Goal: Task Accomplishment & Management: Use online tool/utility

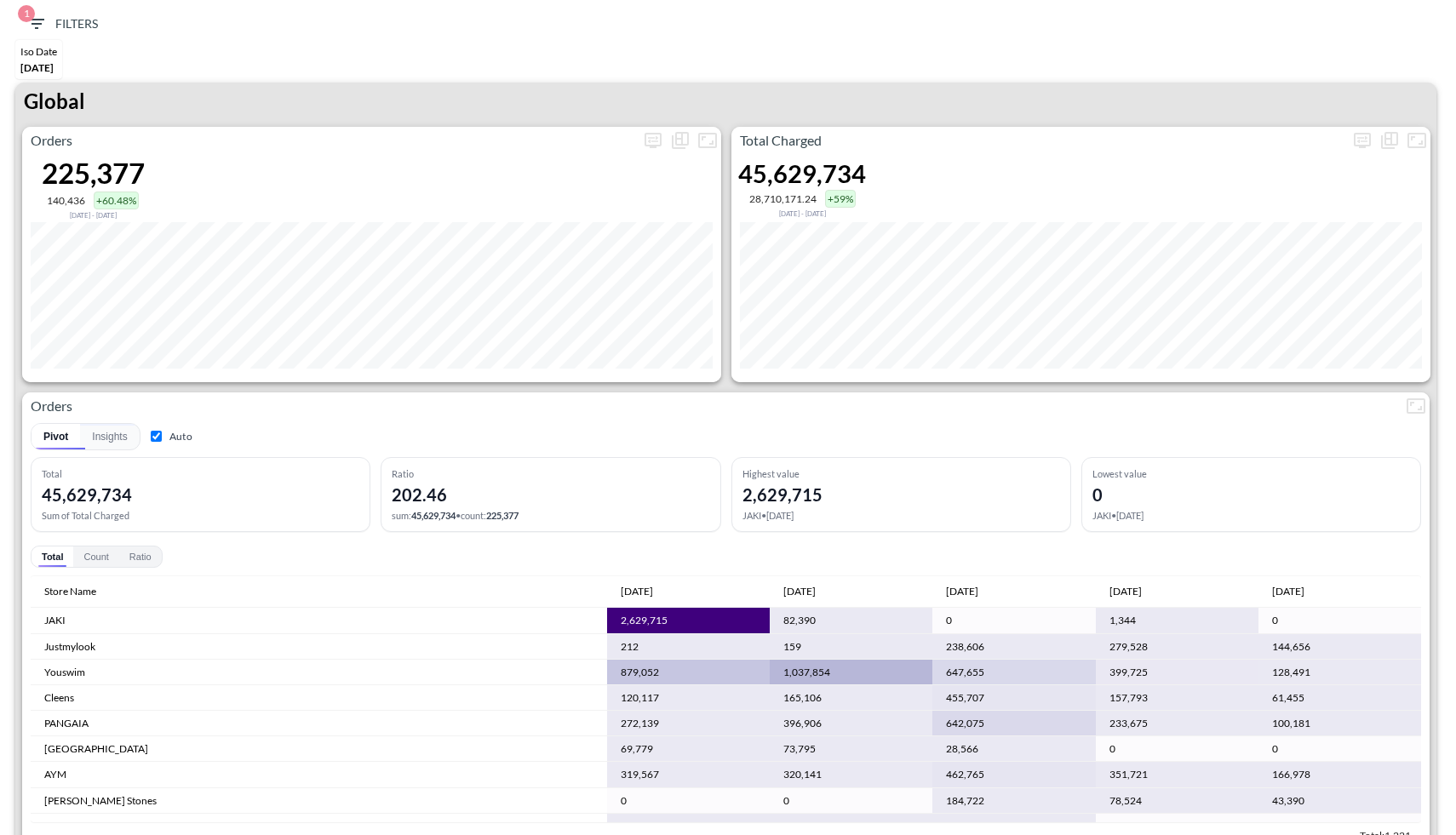
scroll to position [3252, 0]
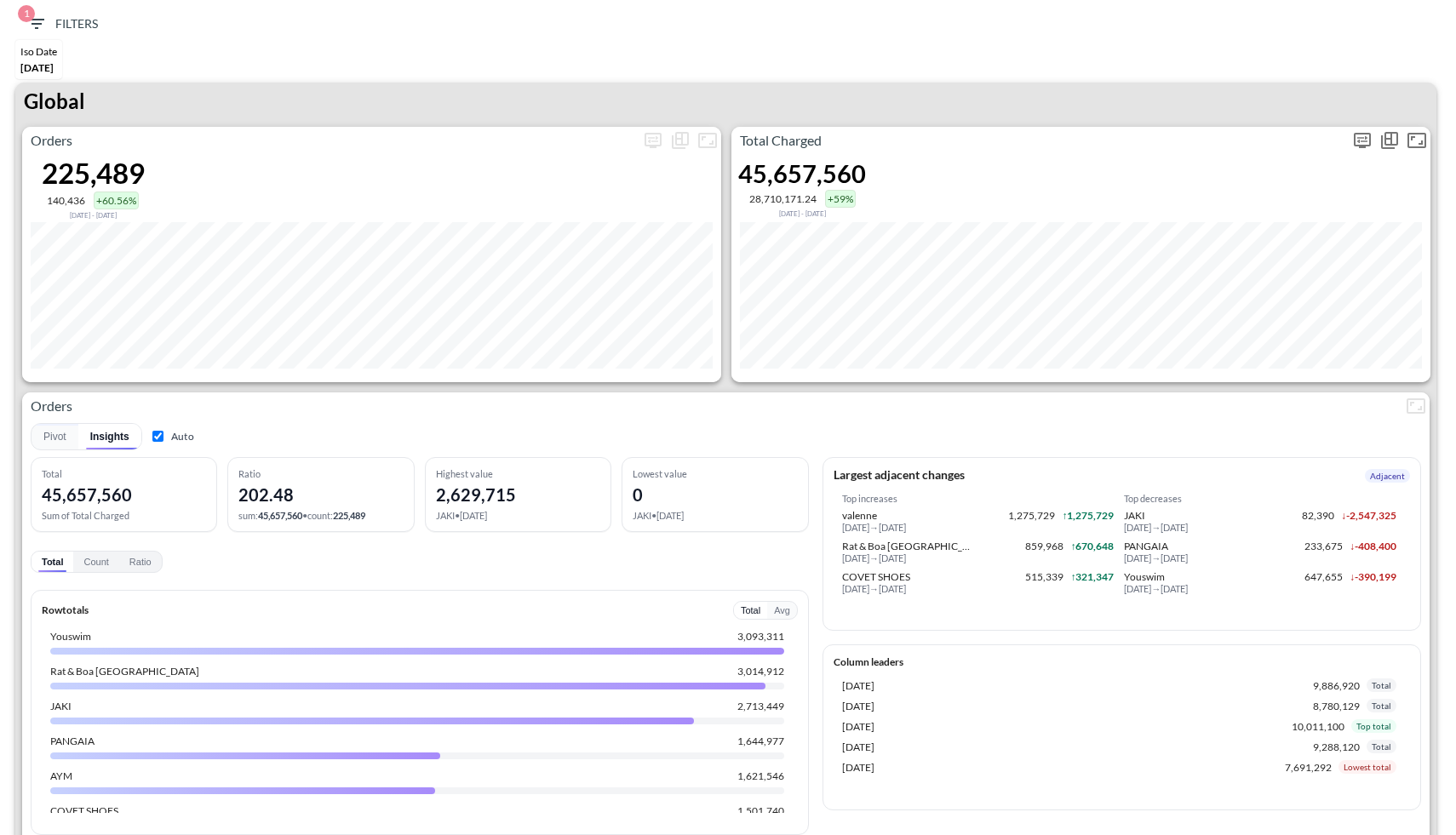
click at [1362, 137] on icon "more" at bounding box center [1363, 140] width 20 height 20
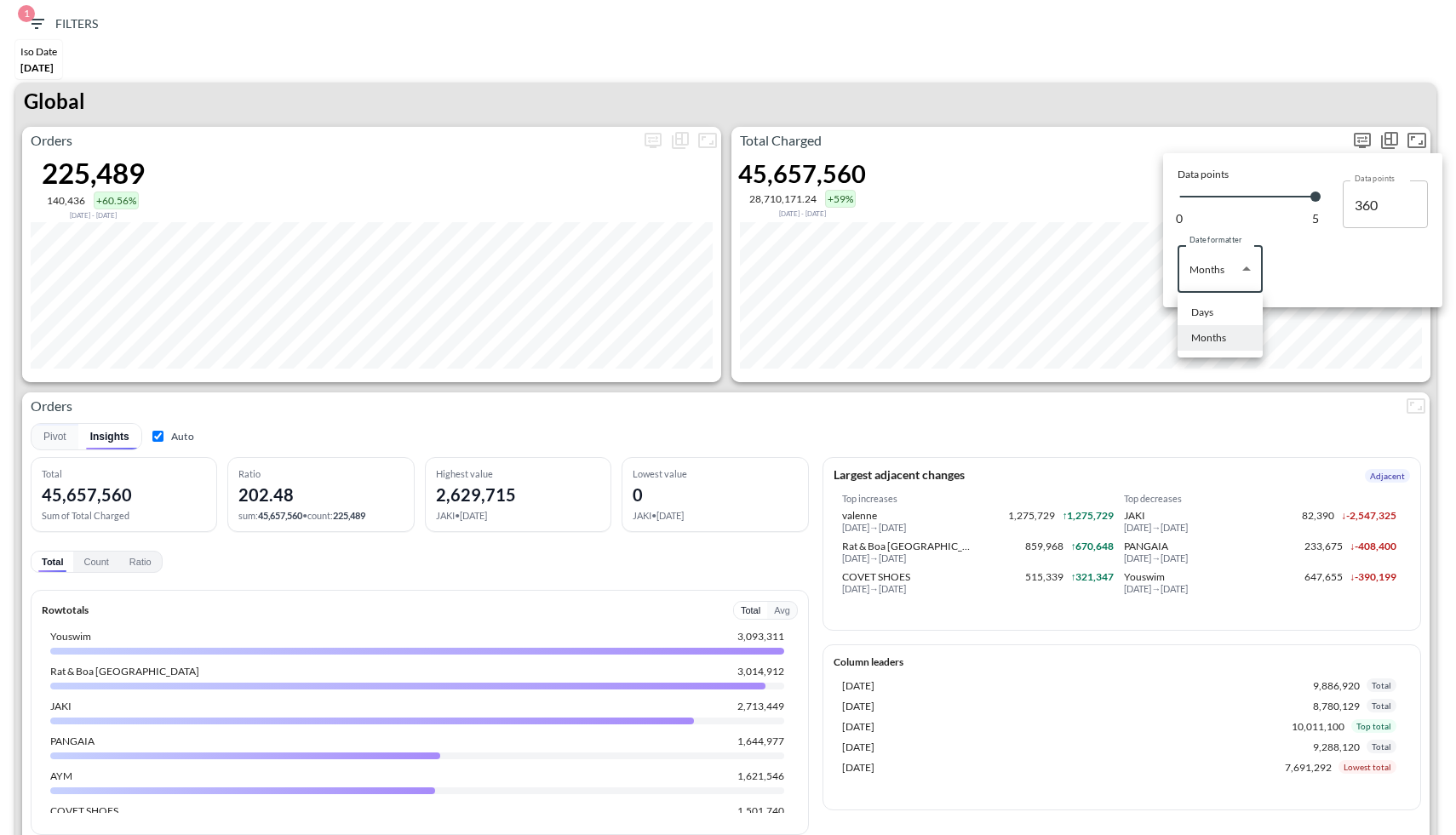
click at [1255, 270] on body "BI.P.EYE, Interactive Analytics Dashboards 1 Filters Iso Date May 01, 2025 Glob…" at bounding box center [728, 418] width 1456 height 835
click at [1172, 315] on div at bounding box center [728, 418] width 1456 height 835
click at [1196, 325] on li "Months" at bounding box center [1220, 338] width 86 height 25
drag, startPoint x: 1219, startPoint y: 272, endPoint x: 1209, endPoint y: 288, distance: 18.9
click at [1219, 272] on div at bounding box center [728, 418] width 1456 height 835
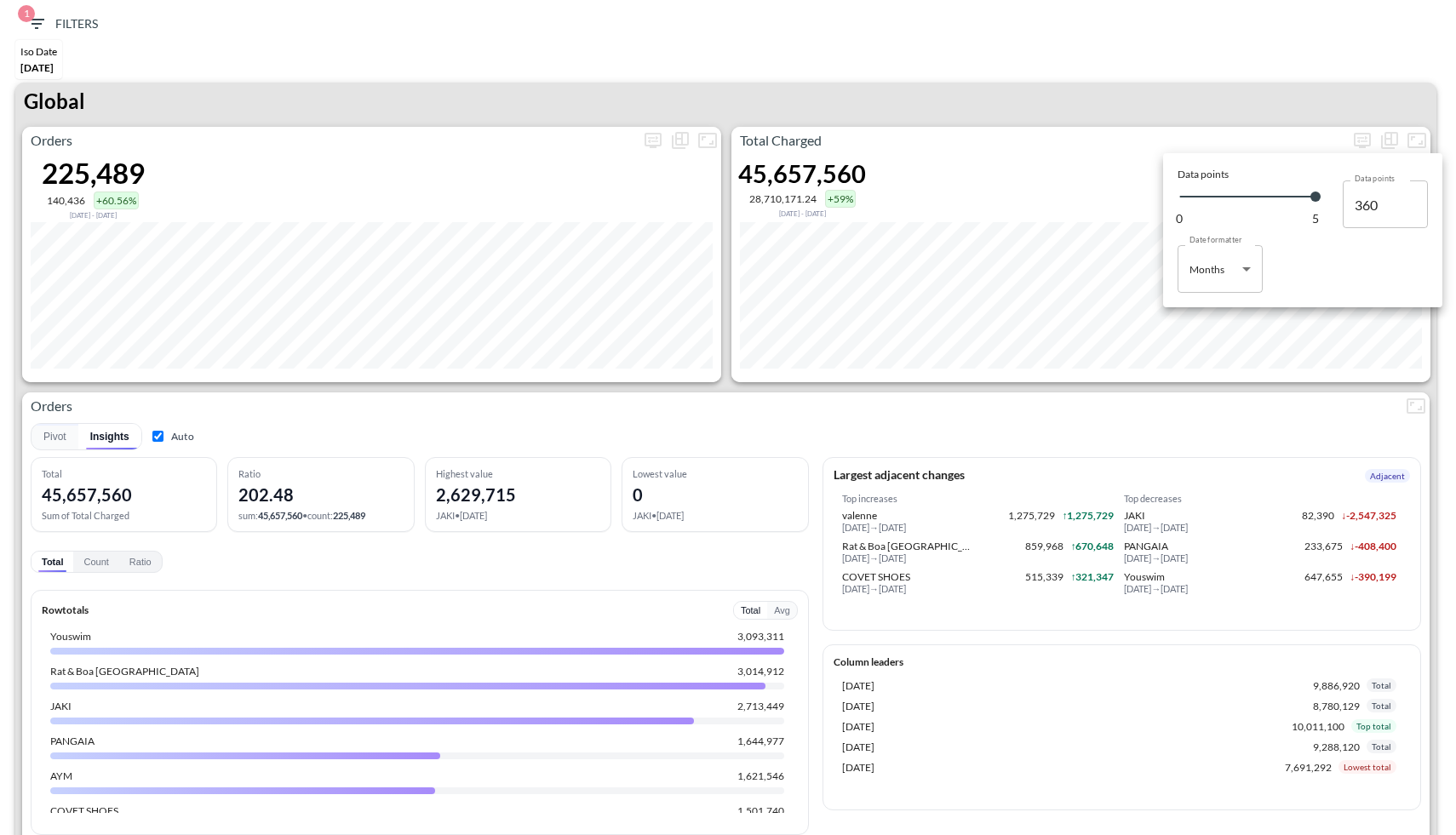
click at [1215, 260] on div at bounding box center [728, 418] width 1456 height 835
click at [1216, 280] on div at bounding box center [728, 418] width 1456 height 835
click at [1208, 262] on body "BI.P.EYE, Interactive Analytics Dashboards 1 Filters Iso Date May 01, 2025 Glob…" at bounding box center [728, 418] width 1456 height 835
click at [1217, 313] on li "Days" at bounding box center [1220, 312] width 86 height 25
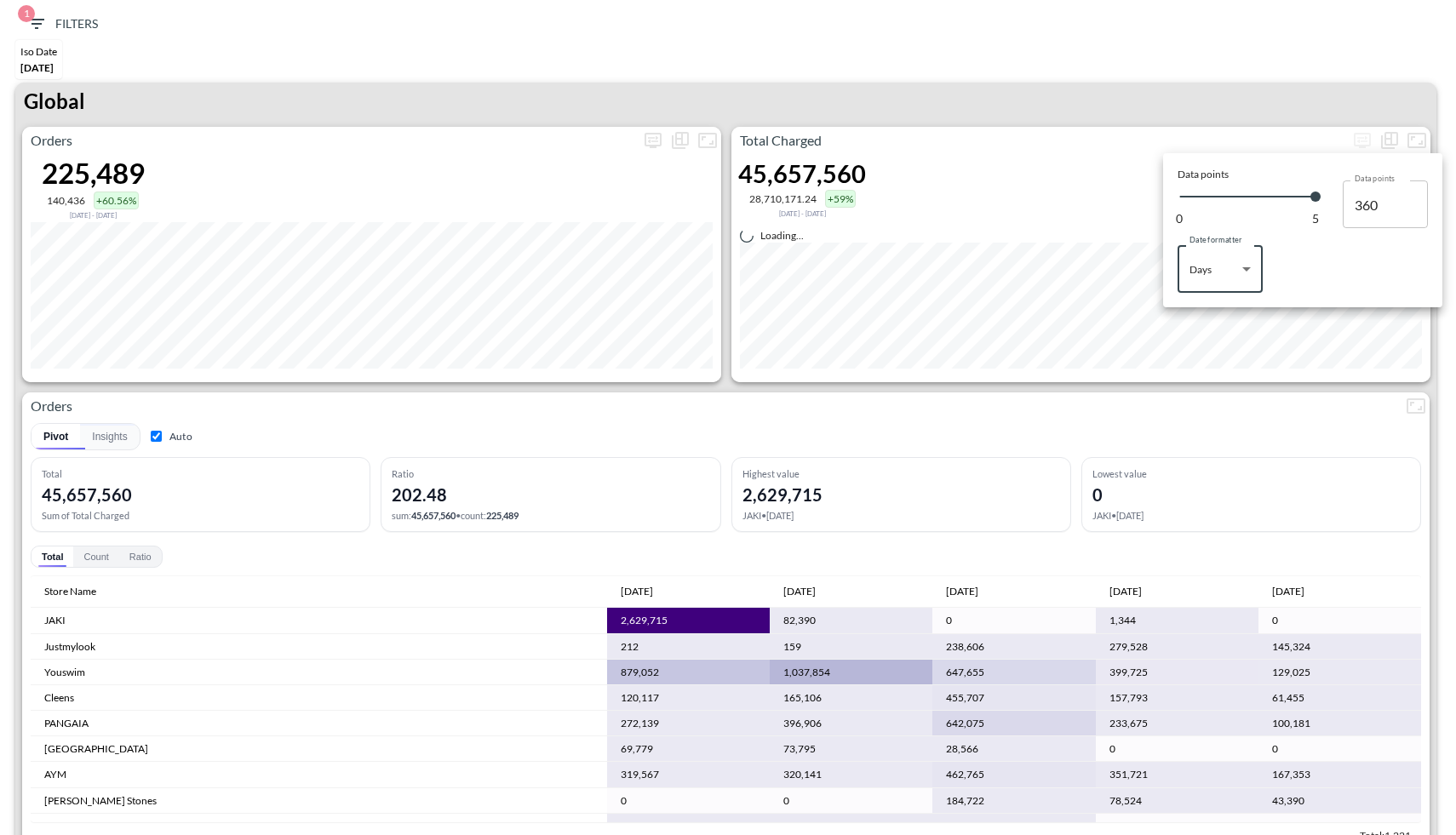
type input "Days"
type input "142"
click at [1033, 121] on div at bounding box center [728, 418] width 1456 height 835
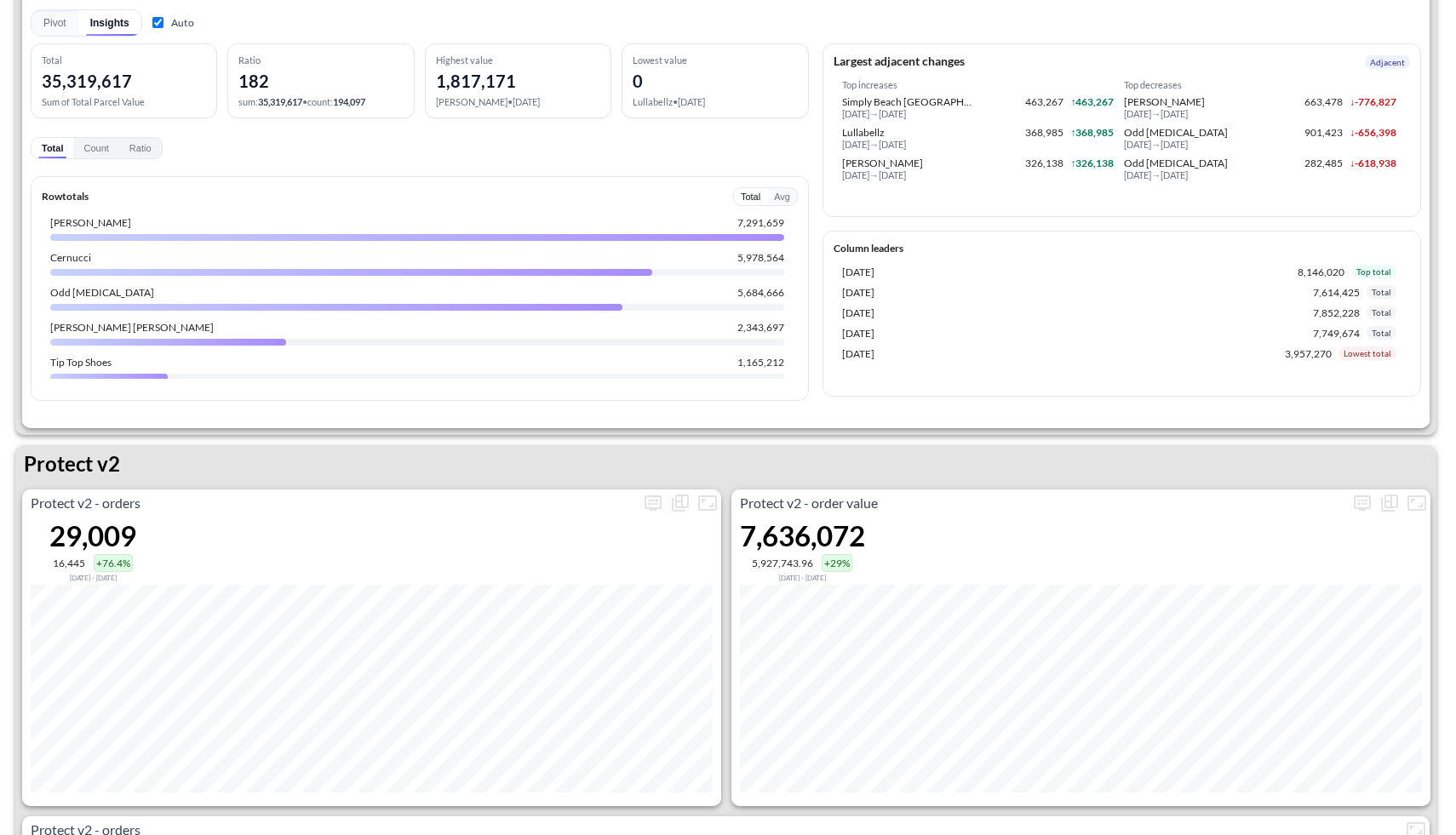
scroll to position [2868, 0]
click at [649, 508] on icon "more" at bounding box center [653, 501] width 20 height 20
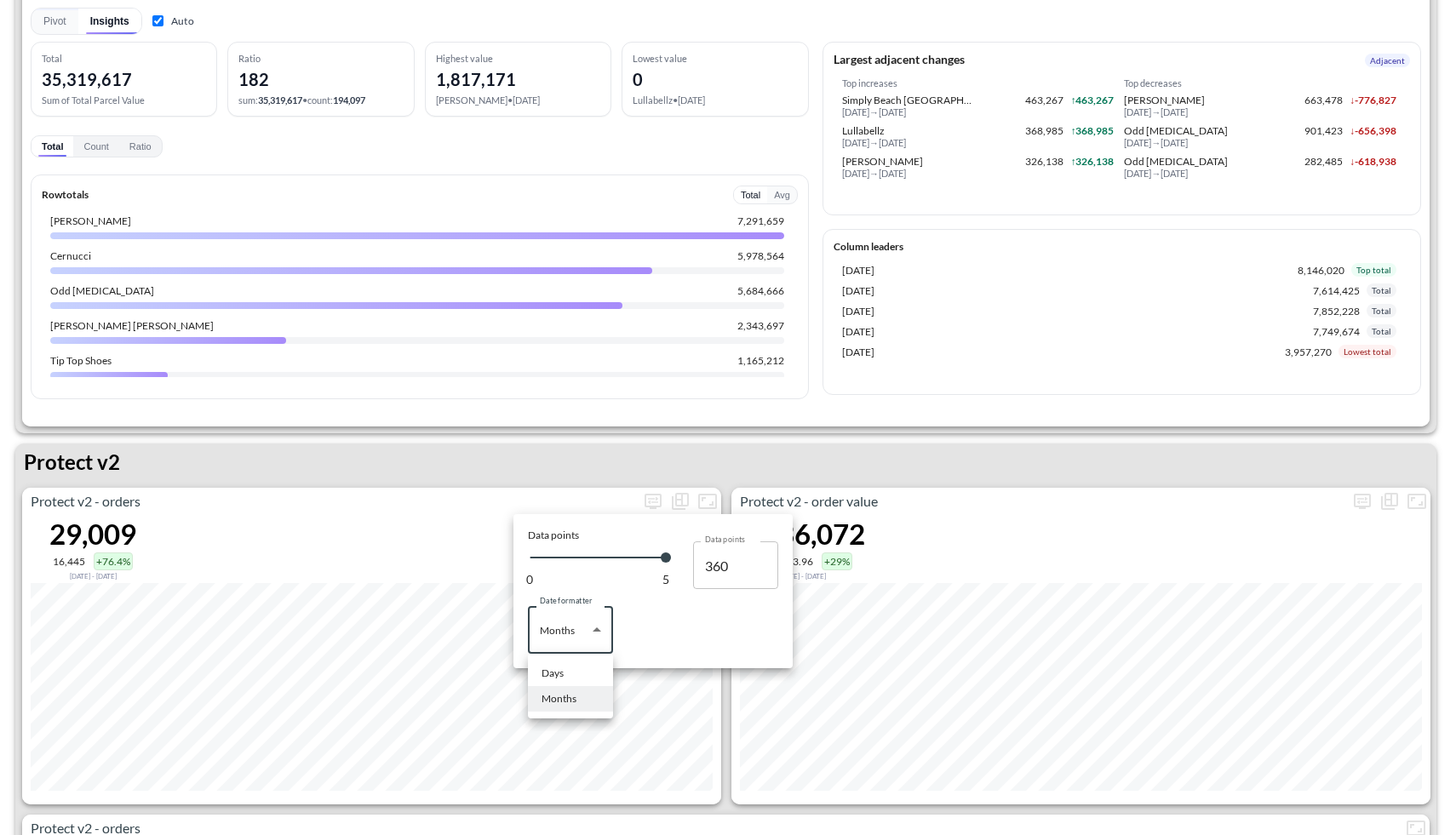
click at [573, 625] on body "BI.P.EYE, Interactive Analytics Dashboards 1 Filters Iso Date May 01, 2025 Glob…" at bounding box center [728, 418] width 1456 height 835
click at [569, 671] on li "Days" at bounding box center [571, 673] width 86 height 25
type input "Days"
click at [535, 467] on div at bounding box center [728, 418] width 1456 height 835
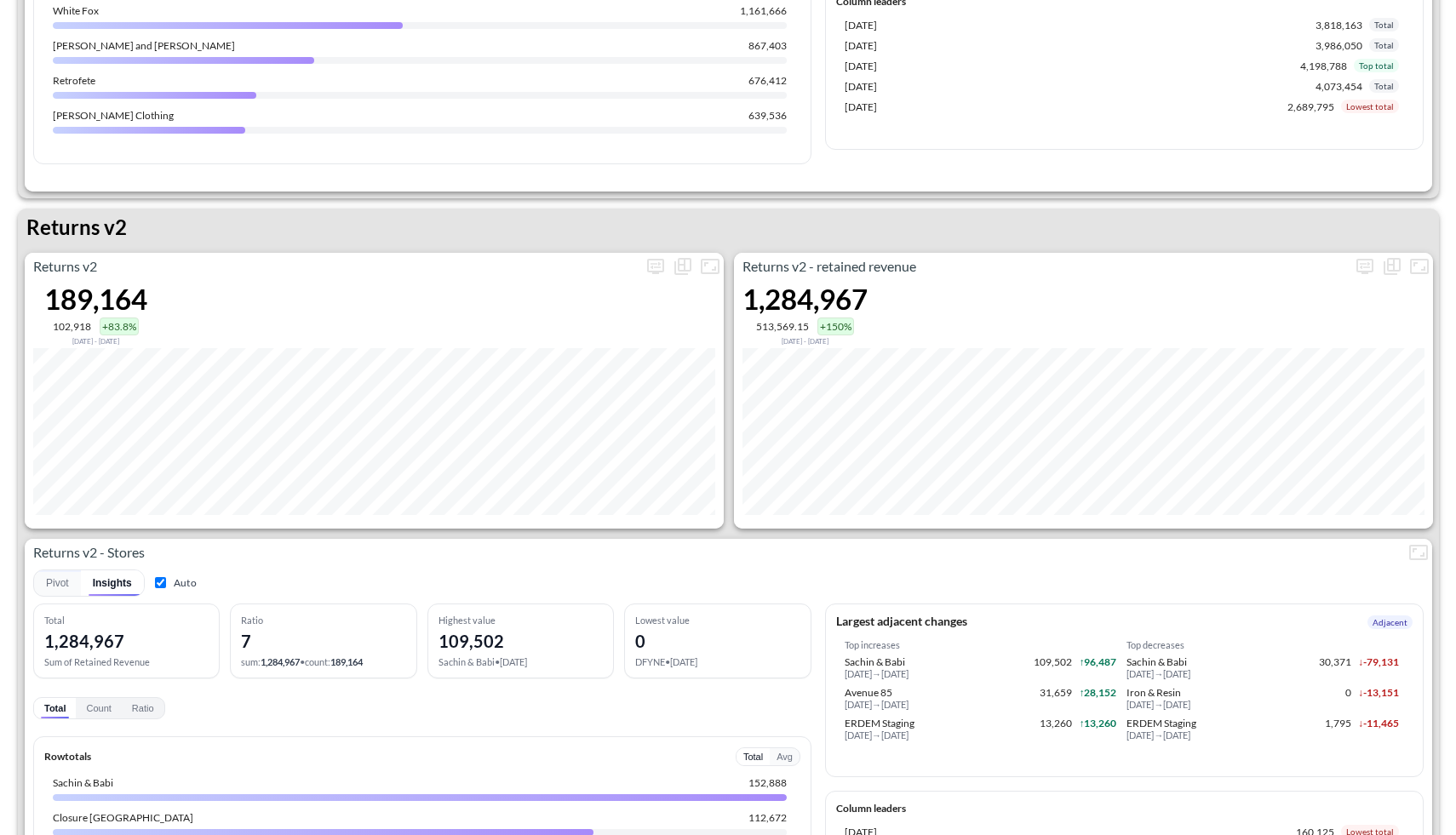
scroll to position [1364, 0]
